Goal: Information Seeking & Learning: Learn about a topic

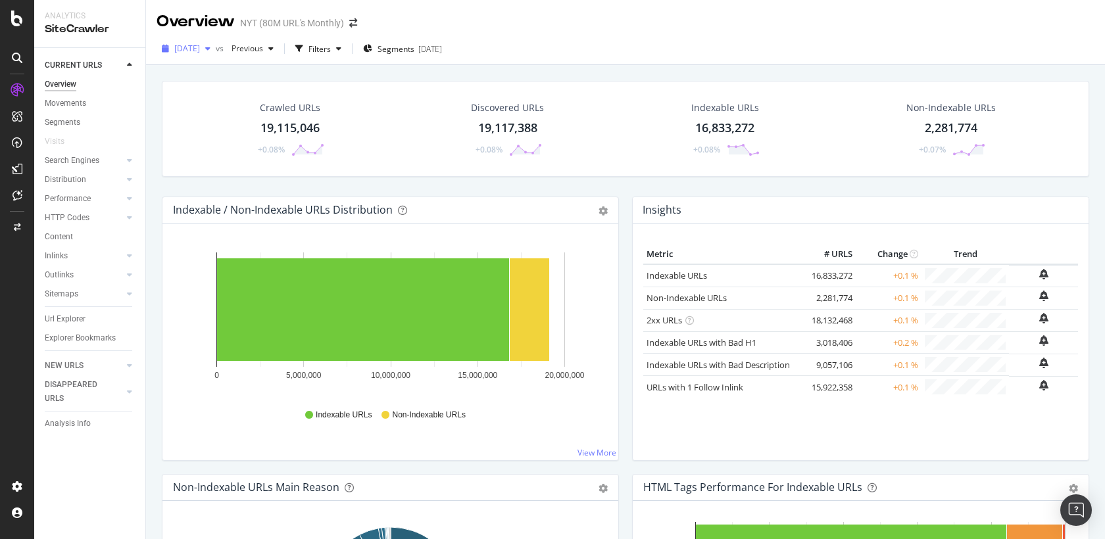
click at [200, 49] on span "[DATE]" at bounding box center [187, 48] width 26 height 11
click at [200, 49] on span "2025 Aug. 4th" at bounding box center [187, 48] width 26 height 11
click at [200, 49] on span "[DATE]" at bounding box center [187, 48] width 26 height 11
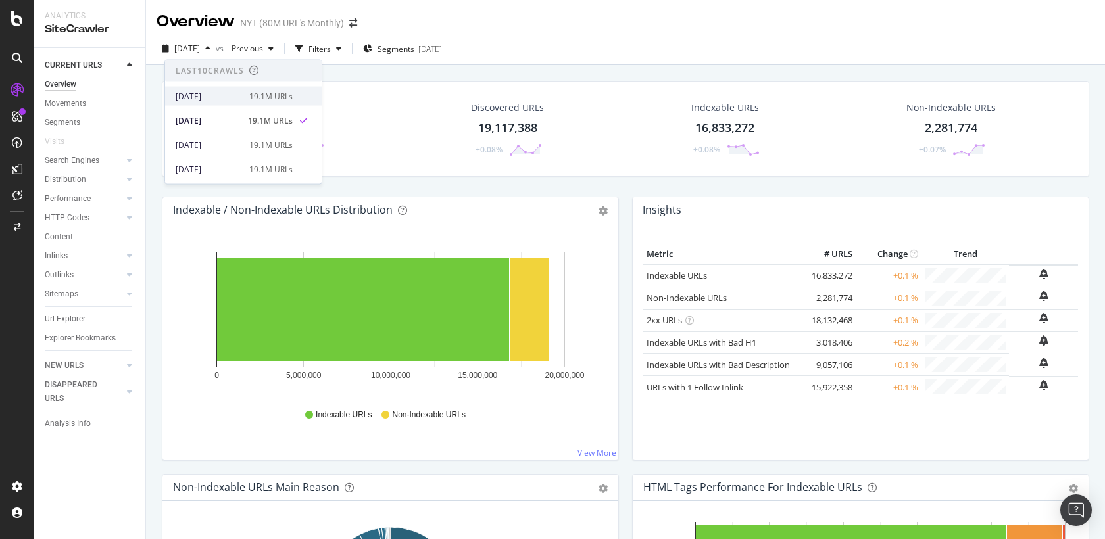
click at [203, 100] on div "[DATE]" at bounding box center [209, 96] width 66 height 12
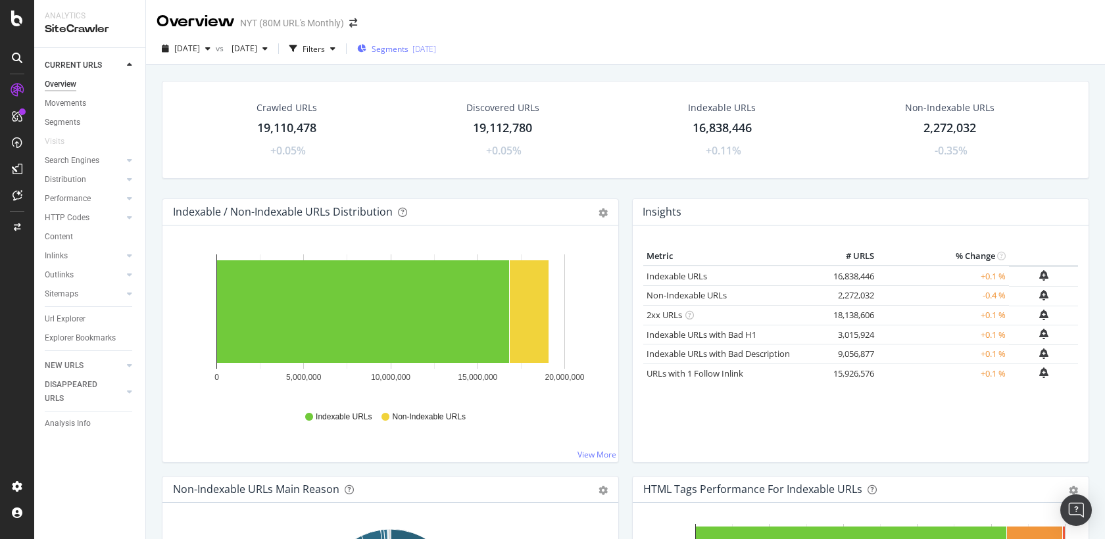
click at [436, 45] on div "Segments 2025-02-20" at bounding box center [396, 48] width 79 height 11
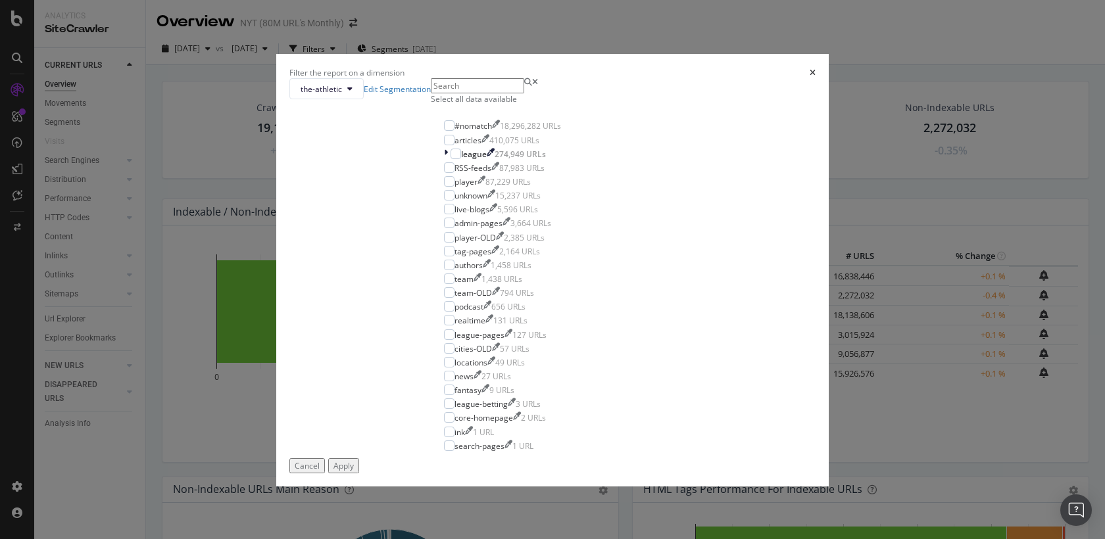
click at [453, 105] on div "Select all data available" at bounding box center [502, 91] width 143 height 26
click at [453, 105] on div "Select all data available" at bounding box center [502, 98] width 143 height 11
click at [483, 132] on div "#nomatch" at bounding box center [472, 125] width 37 height 11
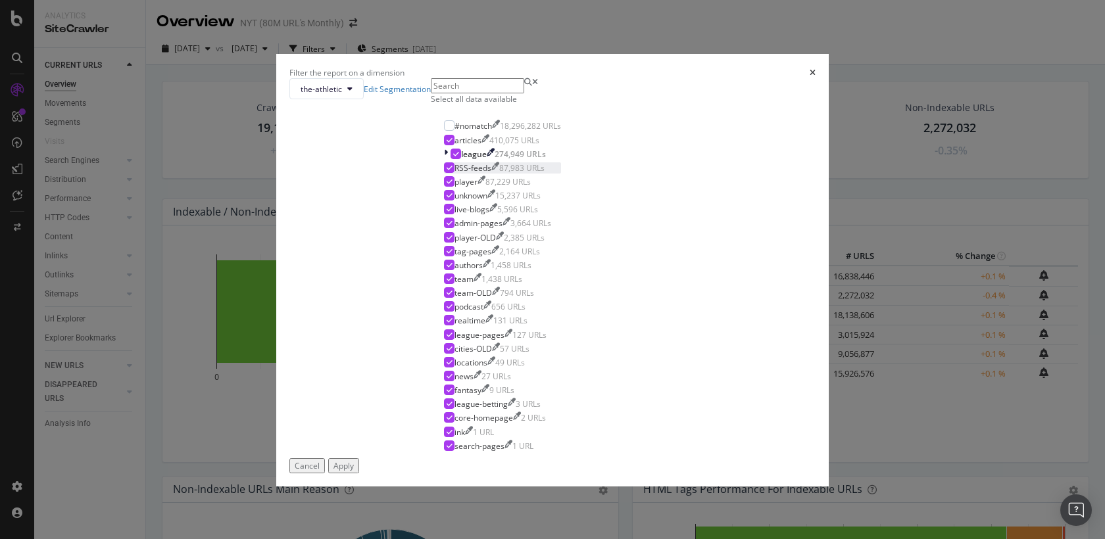
click at [482, 174] on div "RSS-feeds" at bounding box center [472, 167] width 37 height 11
click at [354, 472] on div "Apply" at bounding box center [343, 465] width 20 height 11
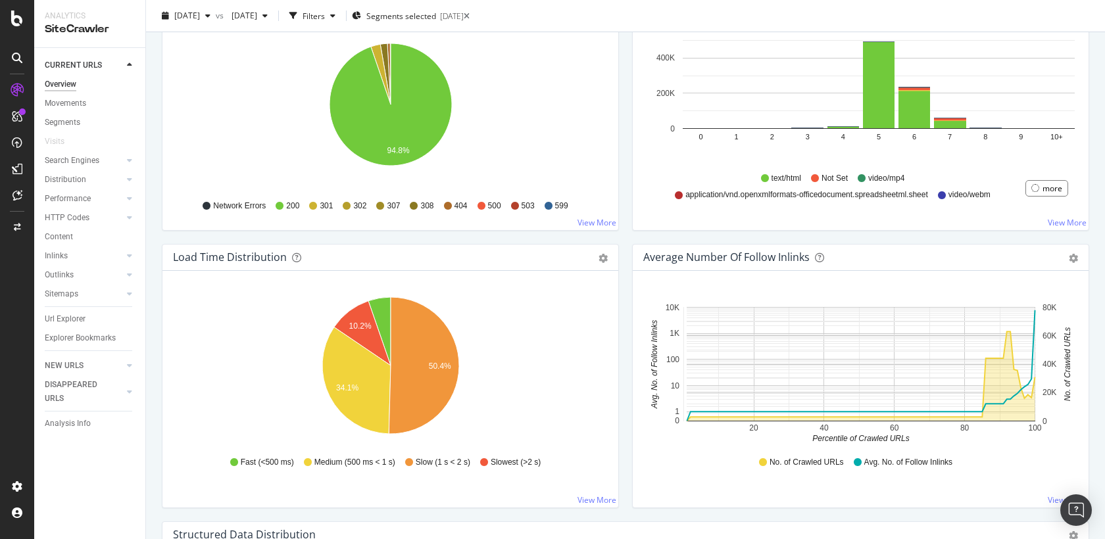
scroll to position [933, 0]
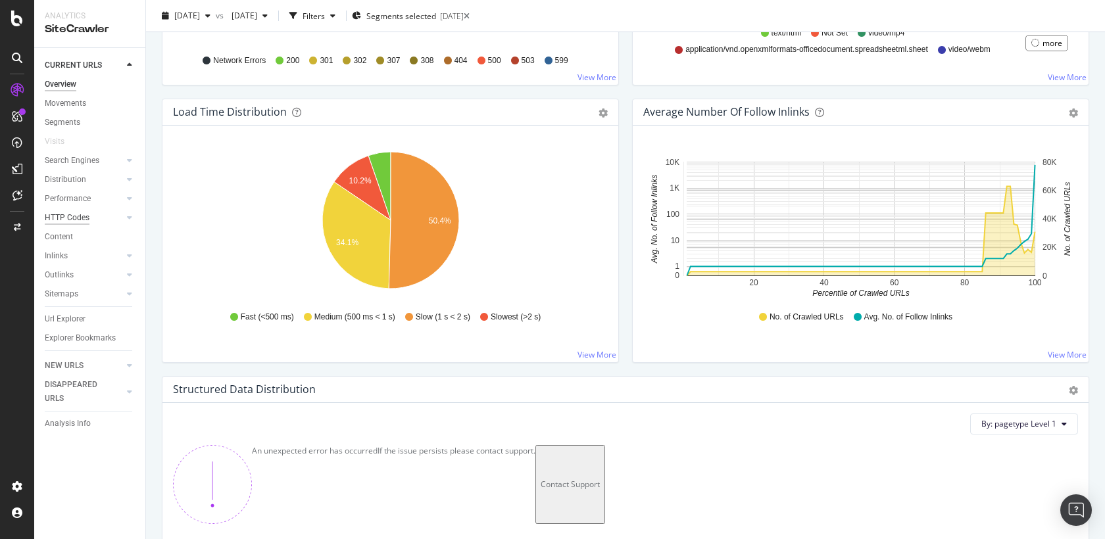
click at [82, 222] on div "HTTP Codes" at bounding box center [67, 218] width 45 height 14
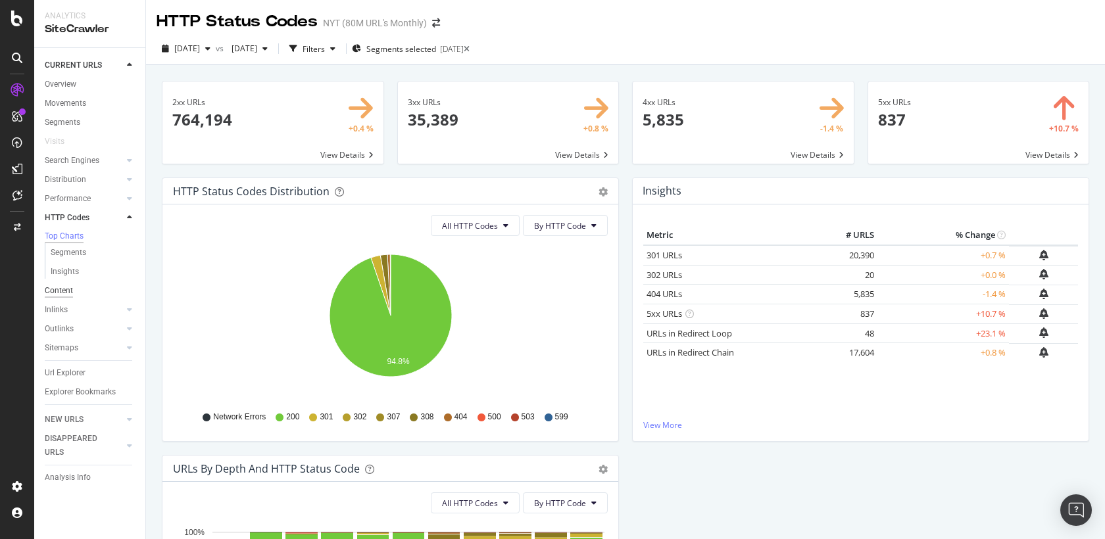
click at [66, 298] on div "Content" at bounding box center [59, 291] width 28 height 14
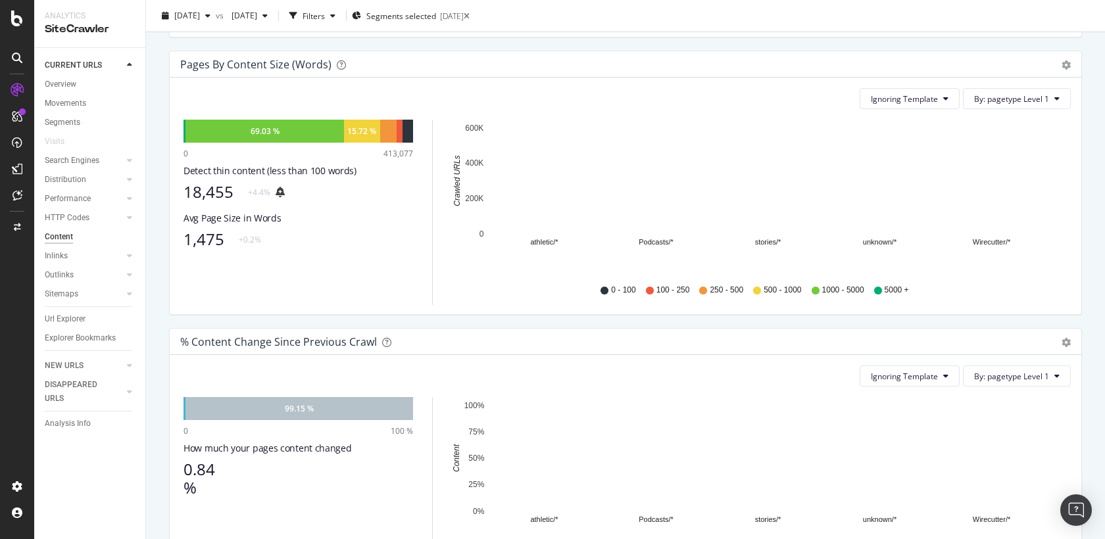
scroll to position [469, 0]
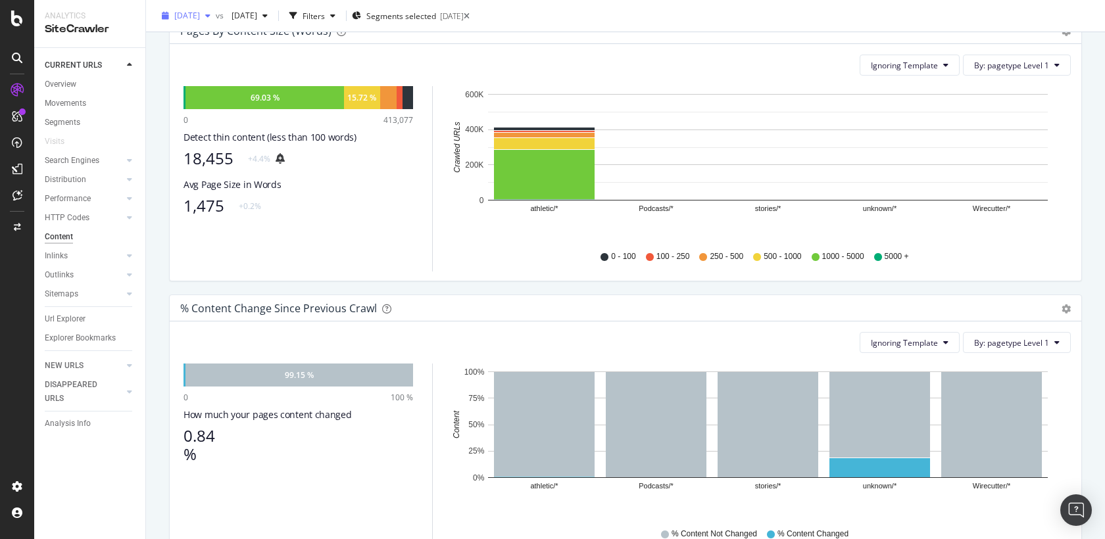
click at [200, 14] on span "2025 Aug. 11th" at bounding box center [187, 15] width 26 height 11
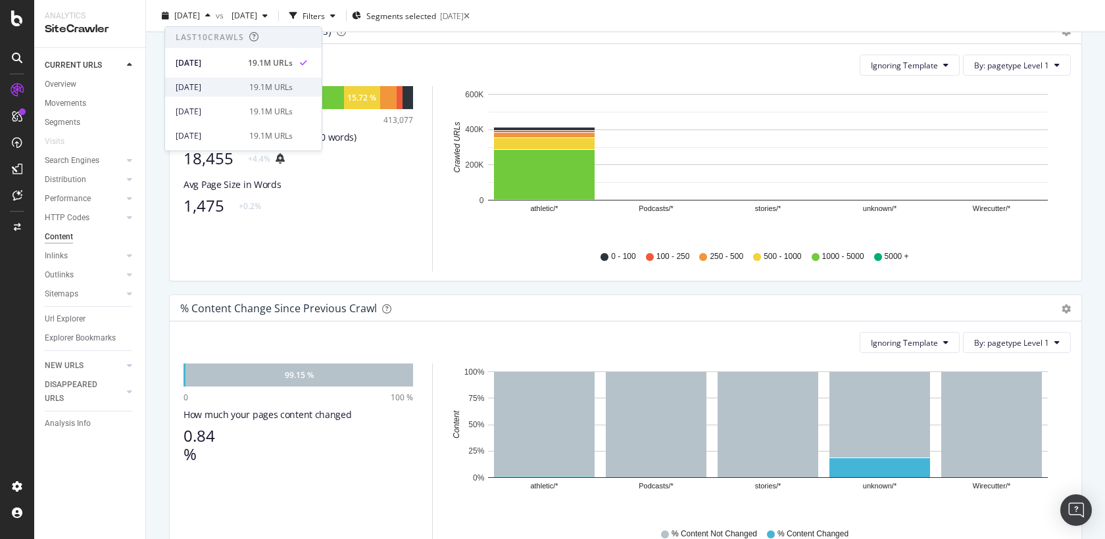
click at [222, 82] on div "2025 Aug. 4th" at bounding box center [209, 88] width 66 height 12
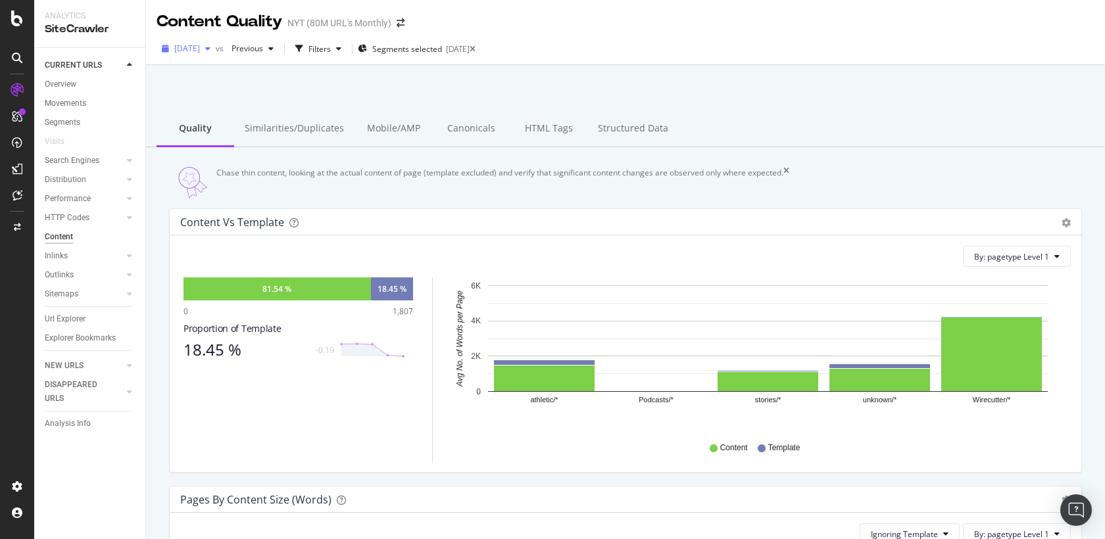
click at [200, 49] on span "2025 Aug. 4th" at bounding box center [187, 48] width 26 height 11
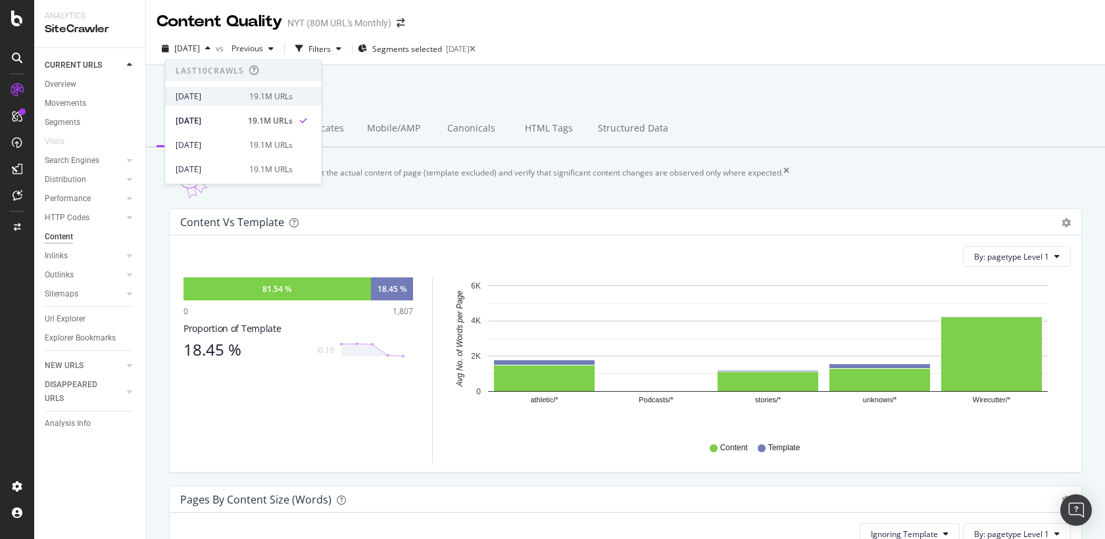
click at [215, 92] on div "2025 Aug. 11th" at bounding box center [209, 96] width 66 height 12
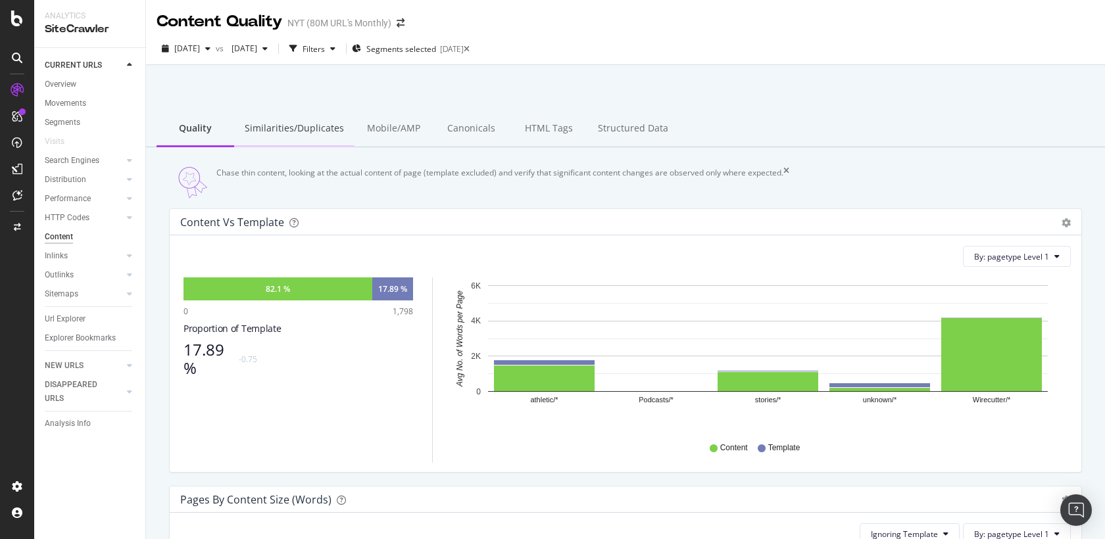
click at [250, 137] on div "Similarities/Duplicates" at bounding box center [294, 129] width 120 height 36
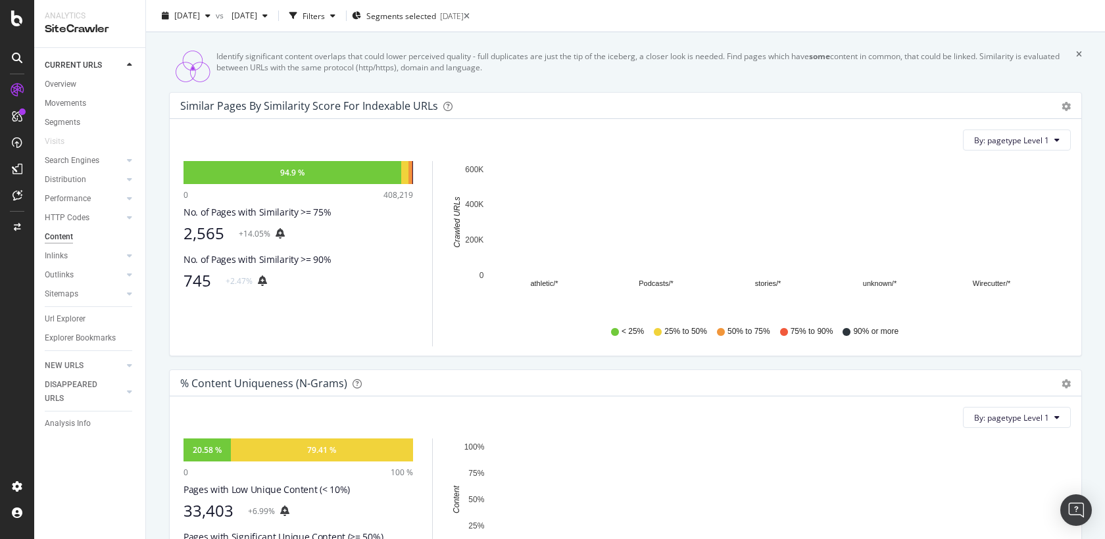
scroll to position [117, 0]
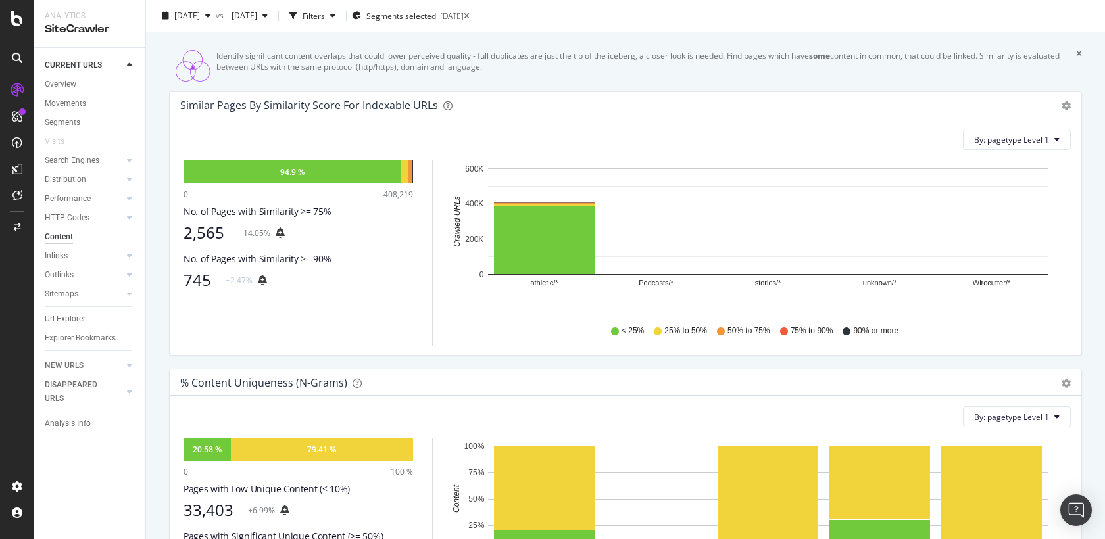
click at [197, 287] on div "745" at bounding box center [197, 280] width 28 height 18
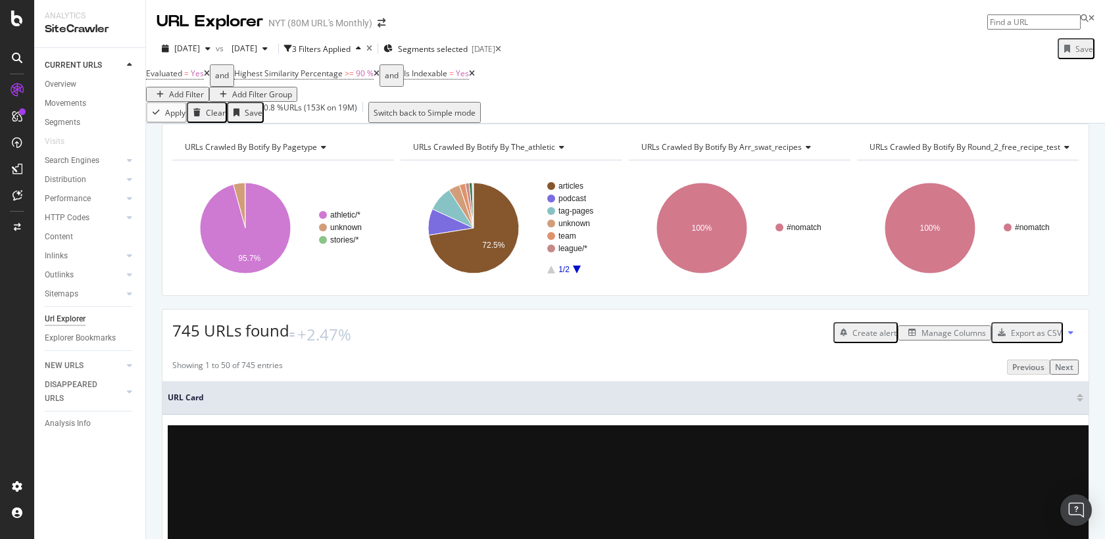
scroll to position [15, 0]
